Goal: Task Accomplishment & Management: Use online tool/utility

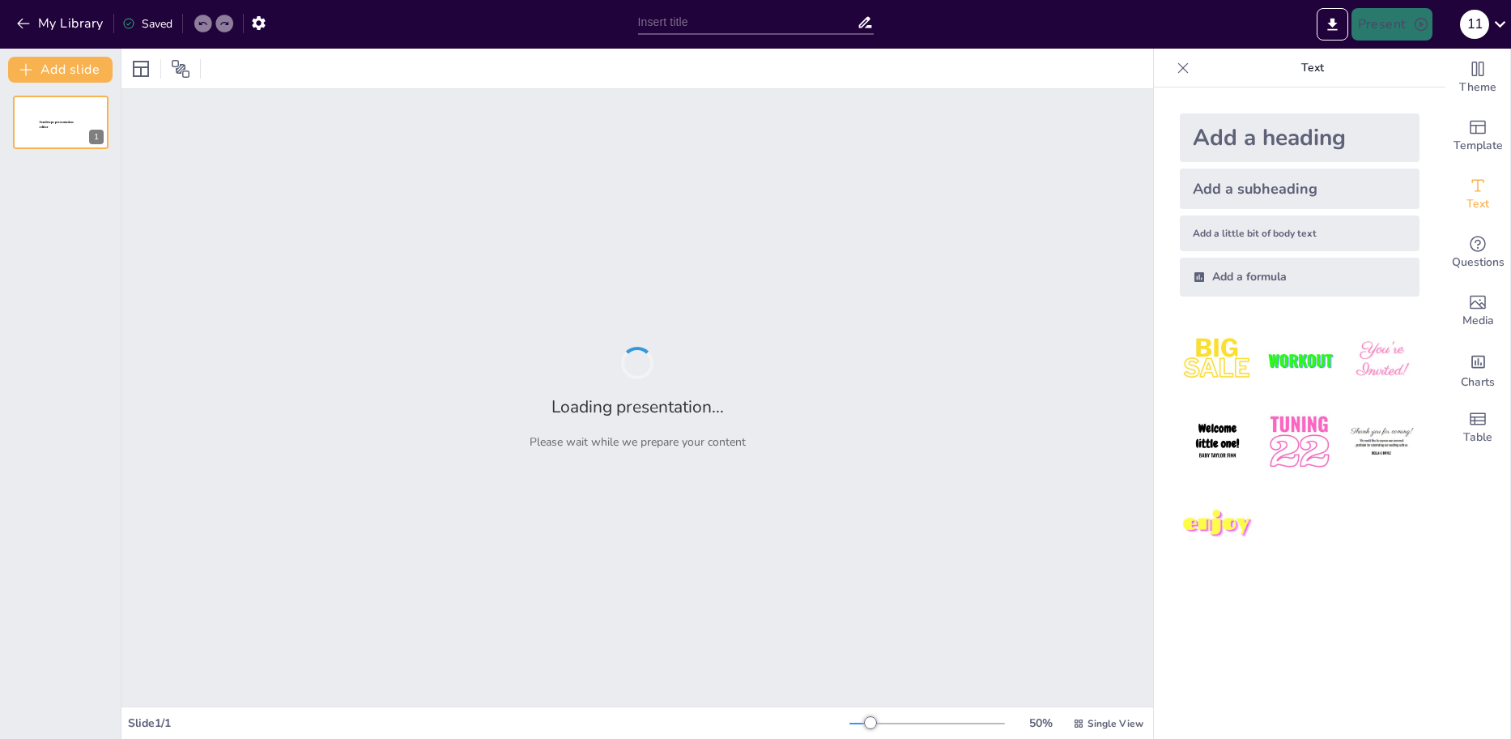
type input "Итоги заседаний рабочей группы Бассейнового совета по Республике."
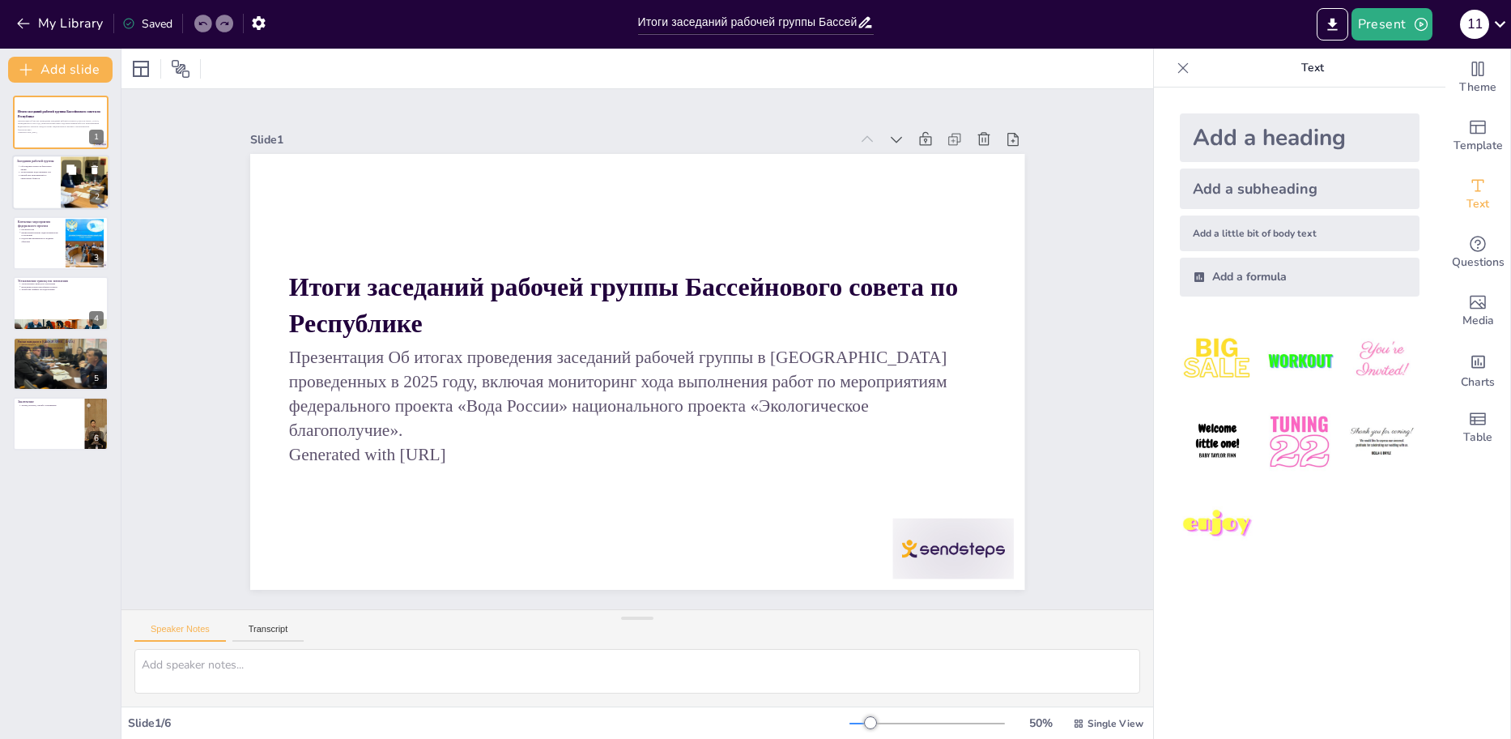
click at [48, 191] on div at bounding box center [60, 183] width 97 height 55
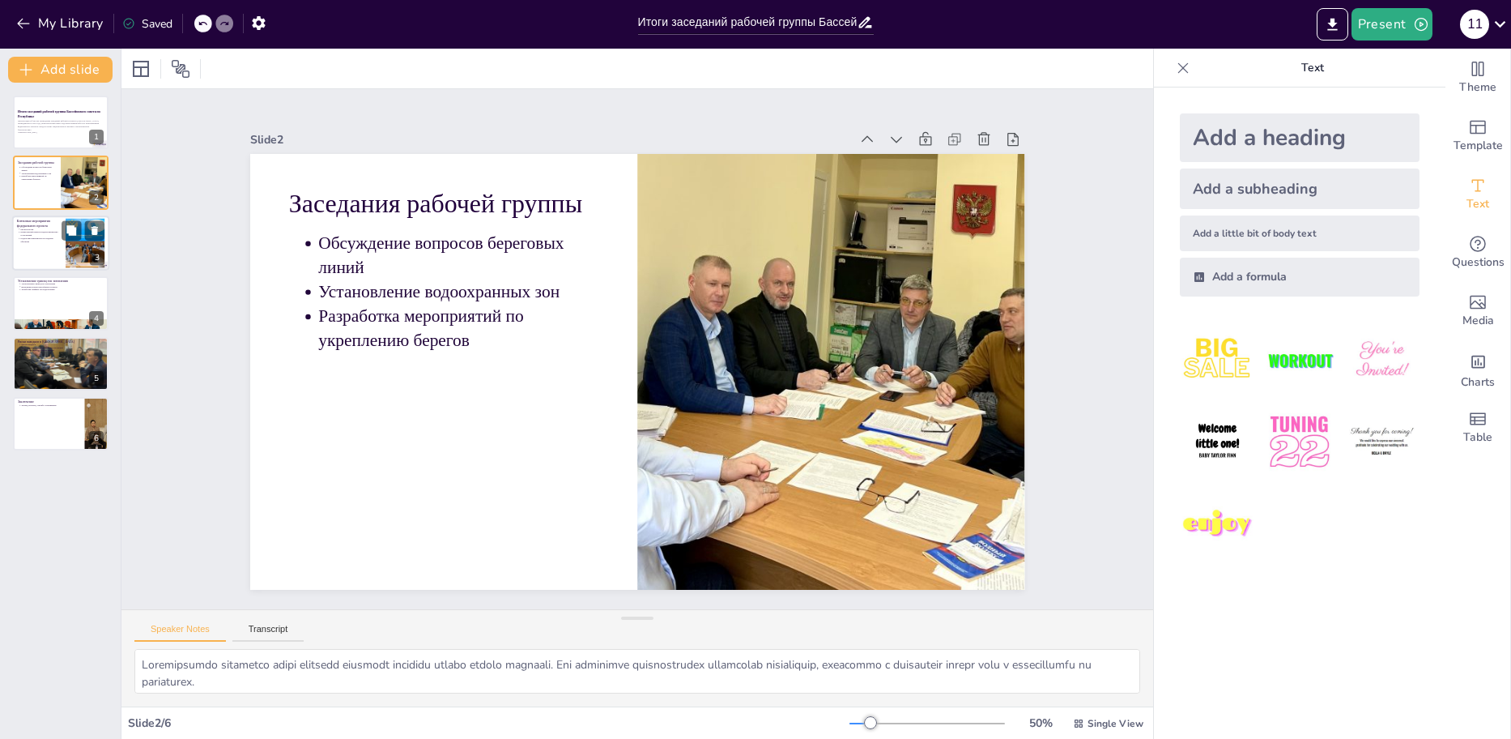
click at [49, 251] on div at bounding box center [60, 242] width 97 height 55
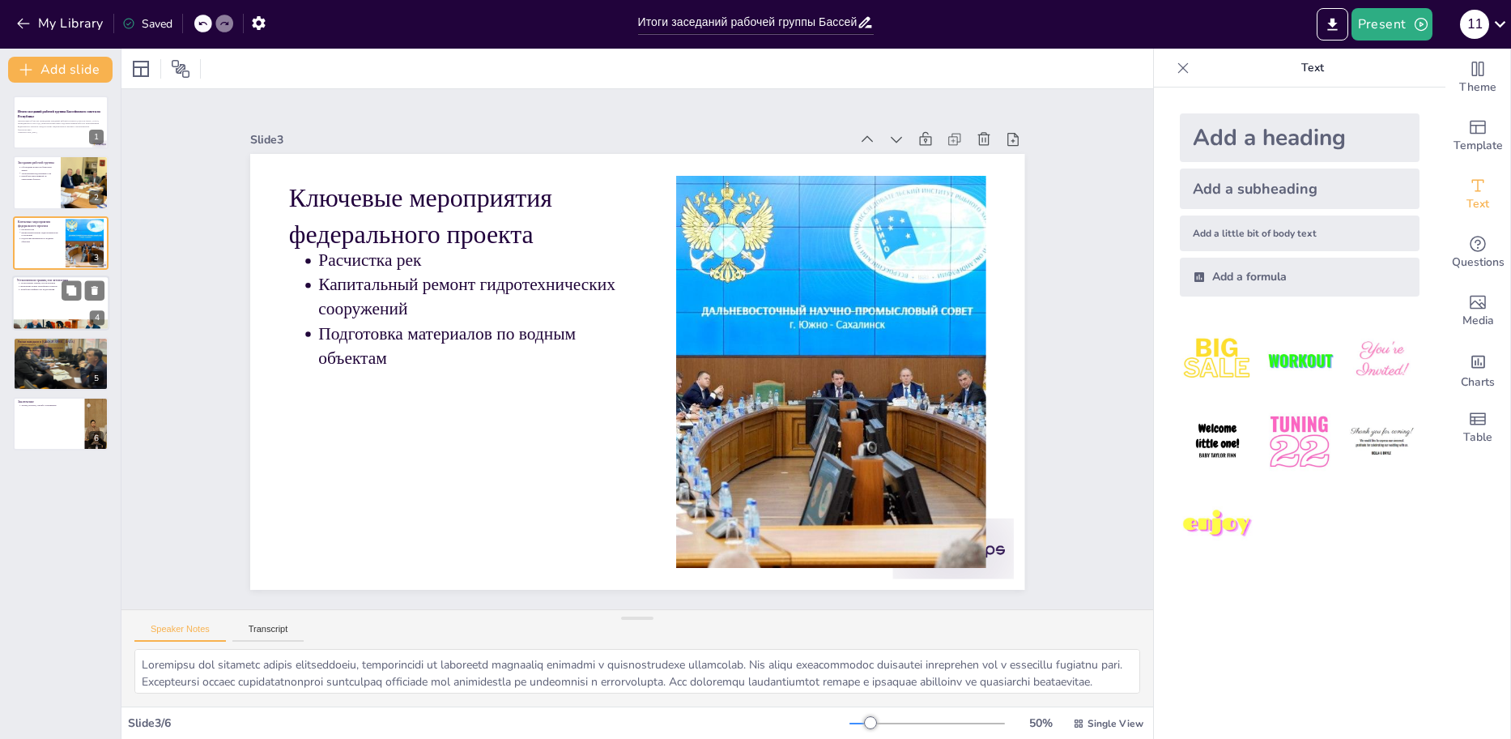
click at [29, 320] on div at bounding box center [60, 325] width 97 height 74
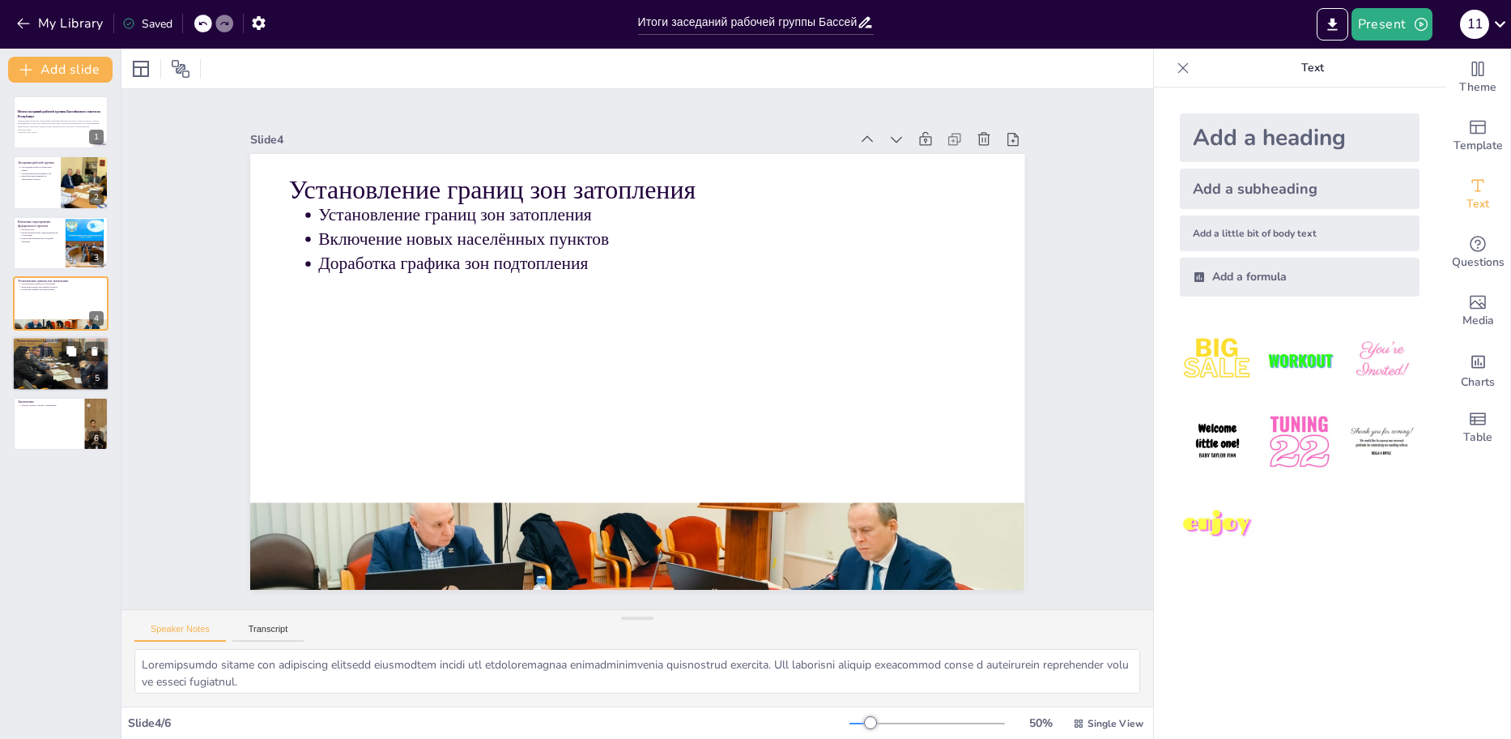
click at [37, 362] on div at bounding box center [60, 364] width 97 height 60
type textarea "Lorem ipsumdol sitametconse adipi elitseddo eiusmo tem incididun u laboreetdolo…"
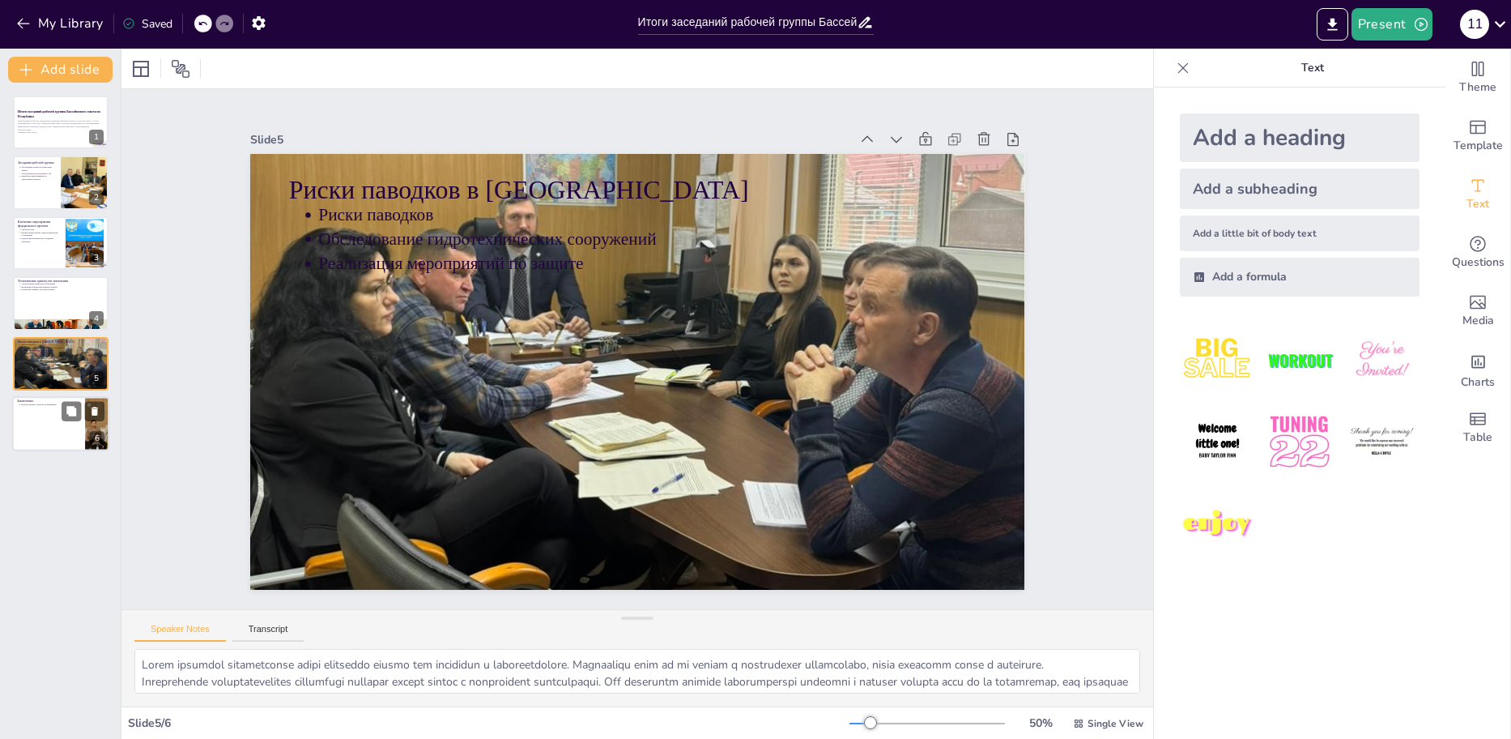
click at [40, 434] on div at bounding box center [60, 423] width 97 height 55
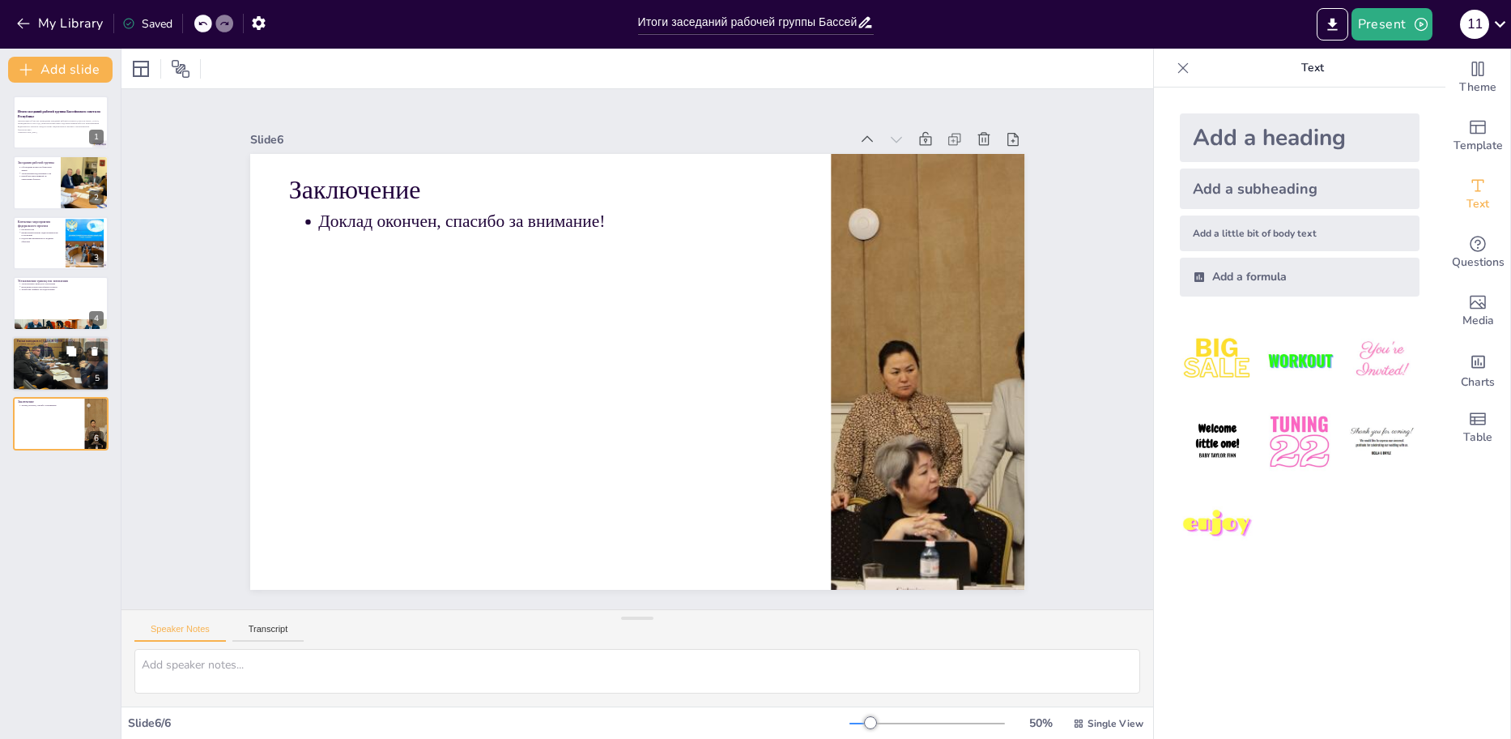
click at [32, 355] on div at bounding box center [60, 364] width 97 height 60
type textarea "Lorem ipsumdol sitametconse adipi elitseddo eiusmo tem incididun u laboreetdolo…"
